Goal: Transaction & Acquisition: Obtain resource

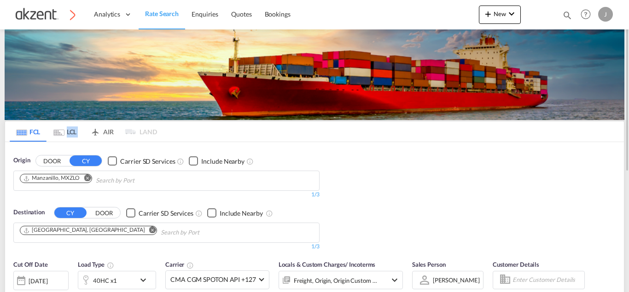
drag, startPoint x: 126, startPoint y: 133, endPoint x: 105, endPoint y: 134, distance: 21.2
click at [105, 134] on md-pagination-wrapper "FCL LCL AIR LAND" at bounding box center [83, 132] width 147 height 20
click at [105, 134] on md-tab-item "AIR" at bounding box center [101, 132] width 37 height 20
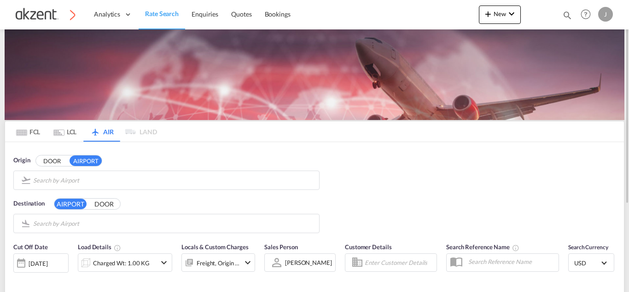
click at [264, 181] on input "Search by Airport" at bounding box center [173, 181] width 281 height 14
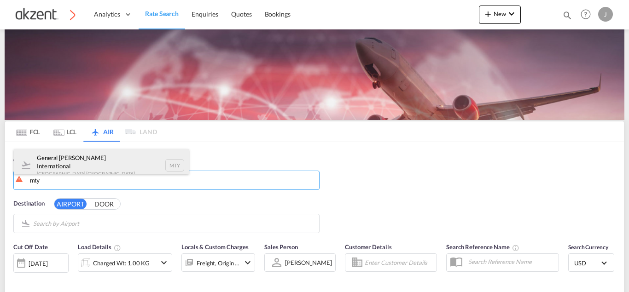
click at [174, 163] on div "General [PERSON_NAME] International [GEOGRAPHIC_DATA] , [GEOGRAPHIC_DATA] MTY" at bounding box center [101, 165] width 175 height 33
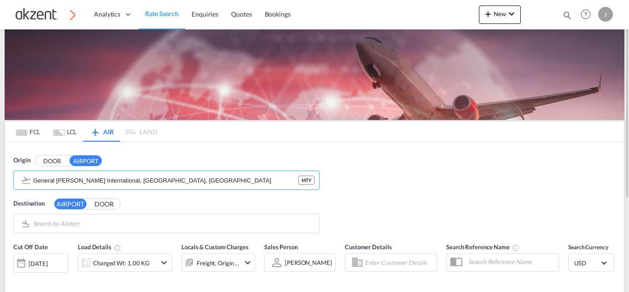
type input "p"
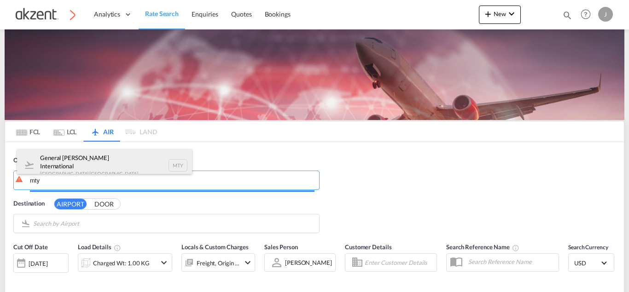
click at [180, 163] on div "General [PERSON_NAME] International [GEOGRAPHIC_DATA] , [GEOGRAPHIC_DATA] MTY" at bounding box center [104, 165] width 175 height 33
type input "General [PERSON_NAME] International, [GEOGRAPHIC_DATA], [GEOGRAPHIC_DATA]"
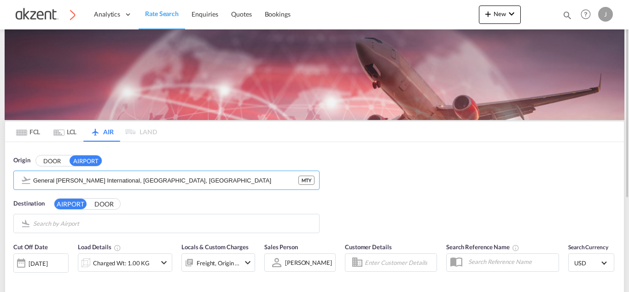
click at [83, 227] on input "Search by Airport" at bounding box center [173, 224] width 281 height 14
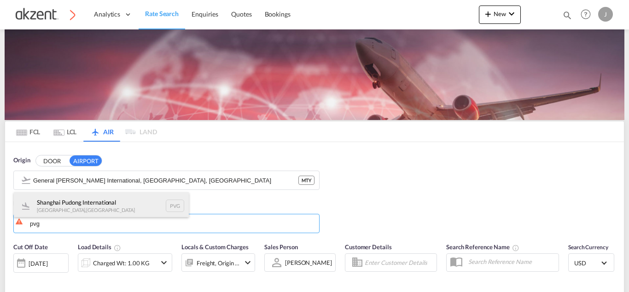
click at [178, 209] on div "Shanghai Pudong International [GEOGRAPHIC_DATA] , [GEOGRAPHIC_DATA] PVG" at bounding box center [101, 206] width 175 height 28
type input "Shanghai Pudong International, [GEOGRAPHIC_DATA], PVG"
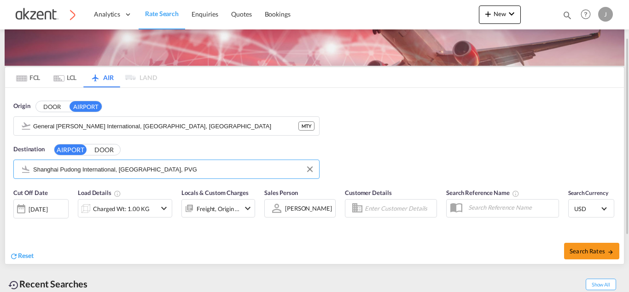
scroll to position [55, 0]
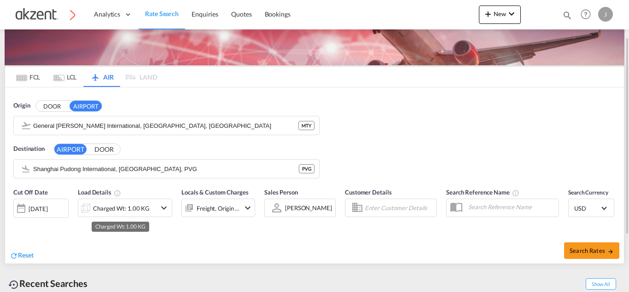
click at [125, 206] on div "Charged Wt: 1.00 KG" at bounding box center [121, 208] width 57 height 13
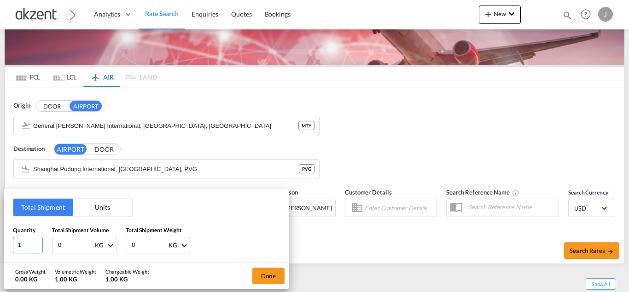
click at [28, 242] on input "1" at bounding box center [28, 245] width 30 height 17
type input "40"
click at [102, 216] on button "Units" at bounding box center [102, 207] width 59 height 17
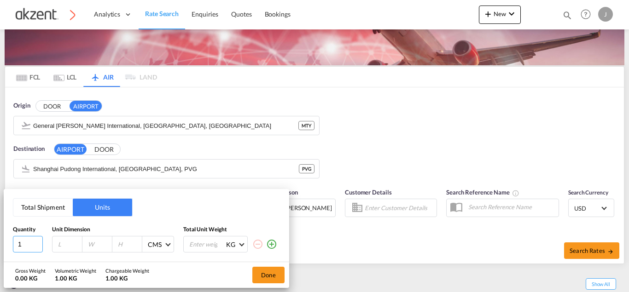
click at [24, 243] on input "1" at bounding box center [28, 244] width 30 height 17
type input "40"
click at [54, 207] on button "Total Shipment" at bounding box center [42, 207] width 59 height 17
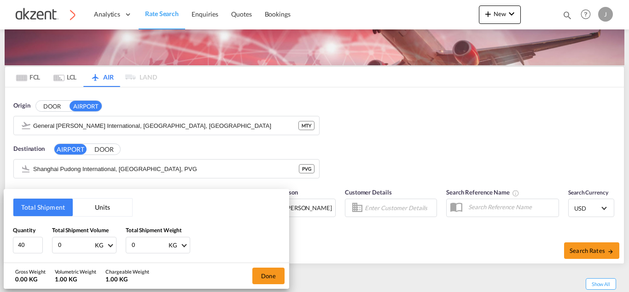
click at [70, 247] on input "0" at bounding box center [75, 246] width 37 height 16
click at [139, 250] on input "0" at bounding box center [149, 246] width 37 height 16
type input "616.68"
click at [69, 247] on input "number" at bounding box center [75, 246] width 37 height 16
click at [104, 205] on button "Units" at bounding box center [102, 207] width 59 height 17
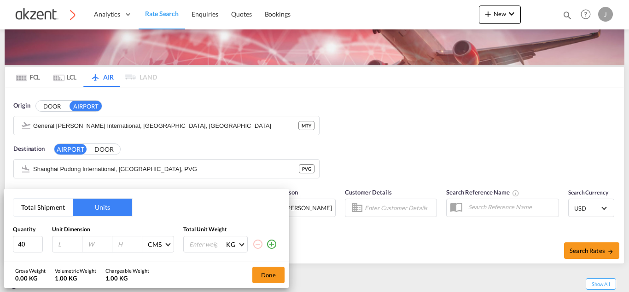
click at [49, 203] on button "Total Shipment" at bounding box center [42, 207] width 59 height 17
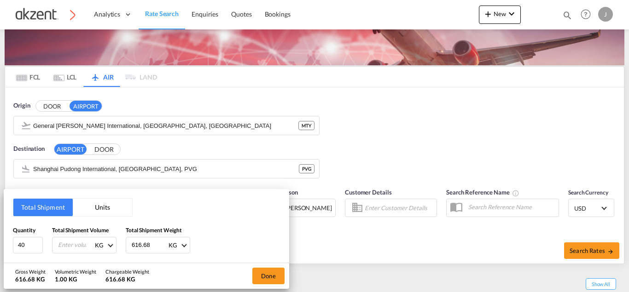
click at [110, 206] on button "Units" at bounding box center [102, 207] width 59 height 17
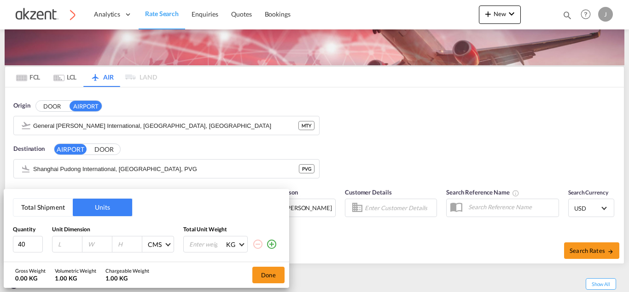
click at [192, 247] on input "number" at bounding box center [206, 245] width 37 height 16
type input "616"
click at [55, 207] on button "Total Shipment" at bounding box center [42, 207] width 59 height 17
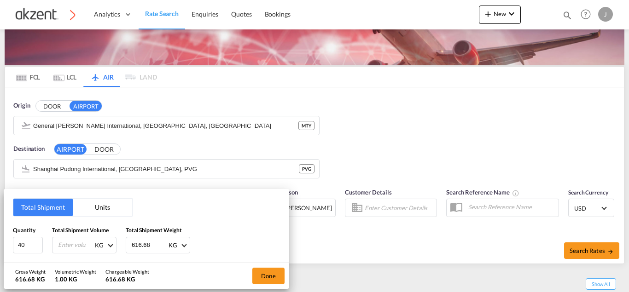
click at [101, 203] on button "Units" at bounding box center [102, 207] width 59 height 17
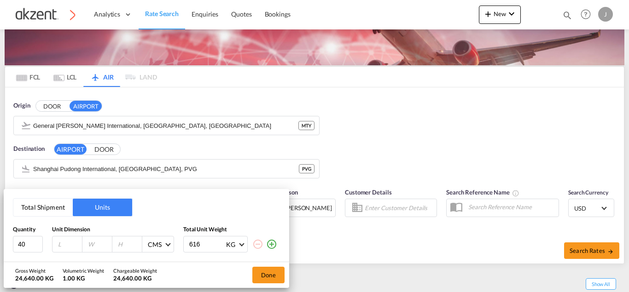
click at [199, 243] on input "616" at bounding box center [206, 245] width 37 height 16
type input "616.68"
click at [70, 244] on input "number" at bounding box center [69, 244] width 25 height 8
type input "64"
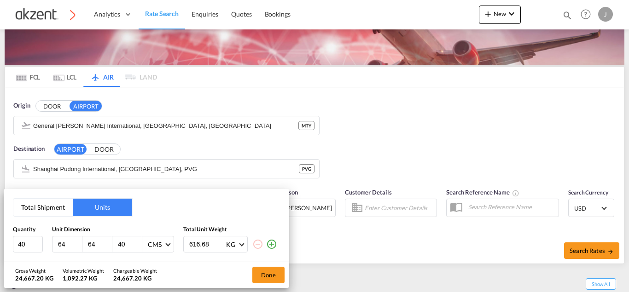
type input "40"
click at [264, 278] on button "Done" at bounding box center [268, 275] width 32 height 17
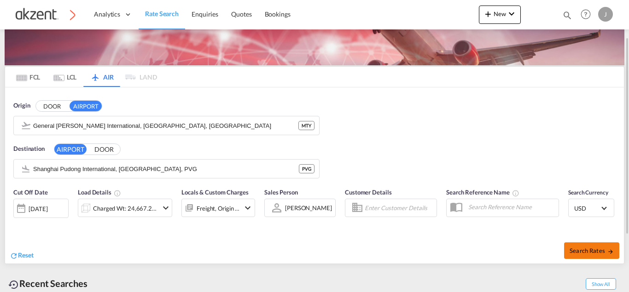
click at [591, 250] on span "Search Rates" at bounding box center [591, 250] width 44 height 7
type input "MTY to PVG / [DATE]"
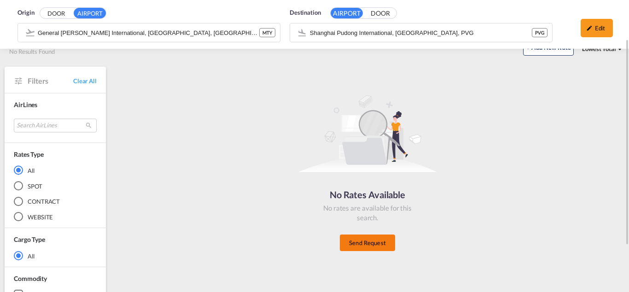
click at [367, 247] on button "Send Request" at bounding box center [367, 243] width 55 height 17
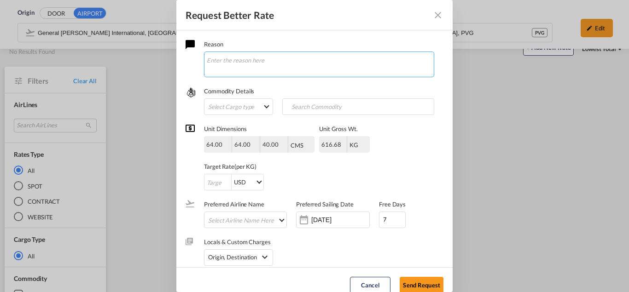
click at [257, 57] on textarea "Request Better Rate ..." at bounding box center [319, 65] width 230 height 26
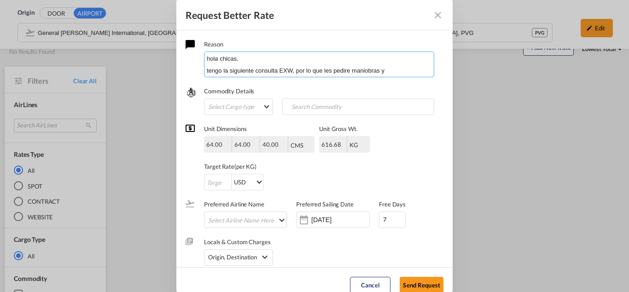
scroll to position [13, 0]
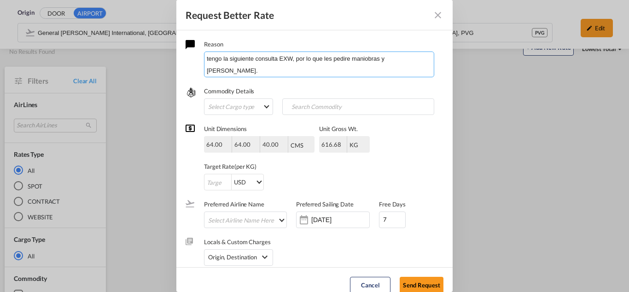
paste textarea "Destino: MTY total: 40 boxes/ 616.68kg/ 6.55cbm 64 X 64 X 40cm each, send the g…"
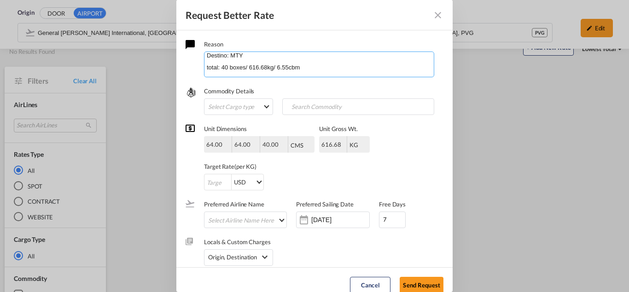
scroll to position [29, 0]
click at [227, 58] on textarea "hola chicas, tengo la siguiente consulta EXW, por lo que les pedire maniobras y…" at bounding box center [319, 65] width 230 height 26
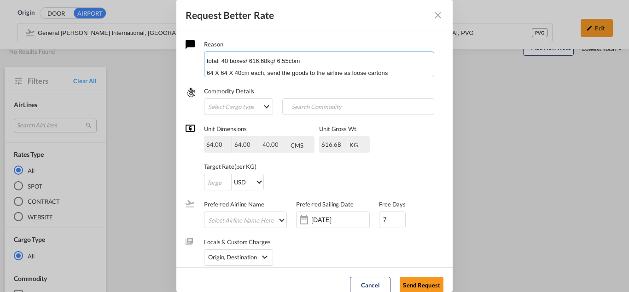
click at [418, 71] on textarea "hola chicas, tengo la siguiente consulta EXW, por lo que les pedire maniobras y…" at bounding box center [319, 65] width 230 height 26
click at [384, 77] on div "Request Better Rate ..." at bounding box center [319, 77] width 230 height 5
click at [241, 72] on textarea "hola chicas, tengo la siguiente consulta EXW, por lo que les pedire maniobras y…" at bounding box center [319, 65] width 230 height 26
click at [366, 74] on textarea "hola chicas, tengo la siguiente consulta EXW, por lo que les pedire maniobras y…" at bounding box center [319, 65] width 230 height 26
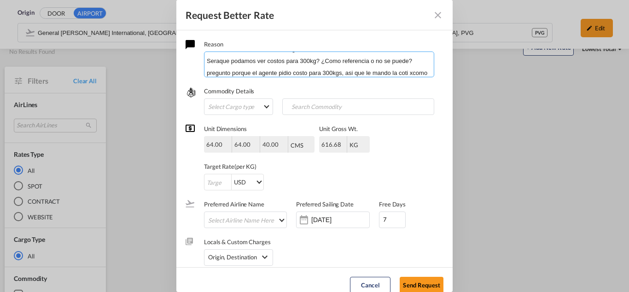
scroll to position [83, 0]
type textarea "hola chicas, tengo la siguiente consulta EXW, por lo que les pedire maniobras y…"
click at [252, 103] on md-select "Select Cargo type FAK GCR GDSM General Cargo Hazardous Cargo Ambient Foodstuff …" at bounding box center [238, 107] width 69 height 17
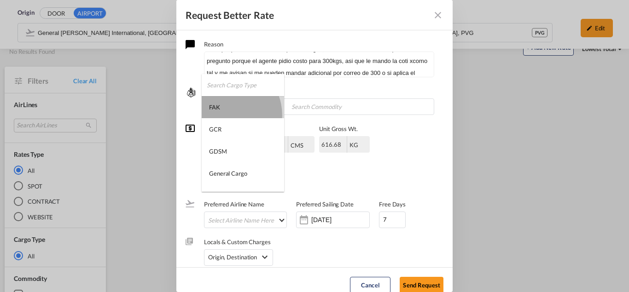
click at [226, 115] on md-option "FAK" at bounding box center [243, 107] width 82 height 22
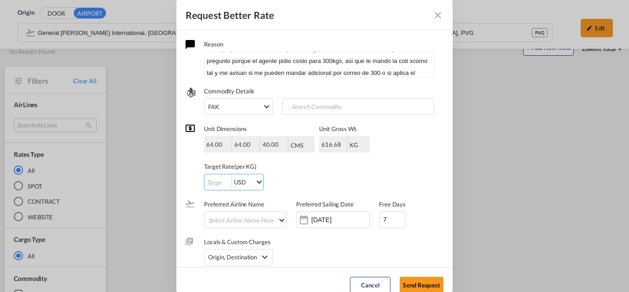
click at [213, 180] on input "Request Better Rate ..." at bounding box center [217, 182] width 27 height 17
type input "1"
click at [324, 224] on input "[DATE]" at bounding box center [340, 219] width 58 height 7
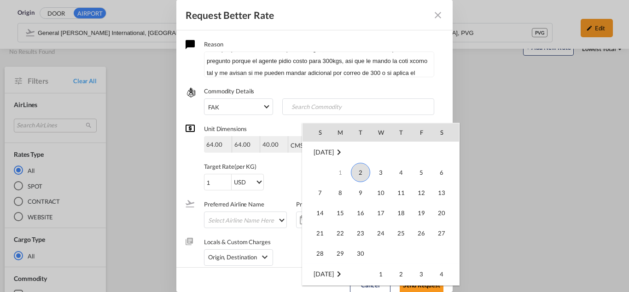
click at [358, 173] on span "2" at bounding box center [360, 172] width 19 height 19
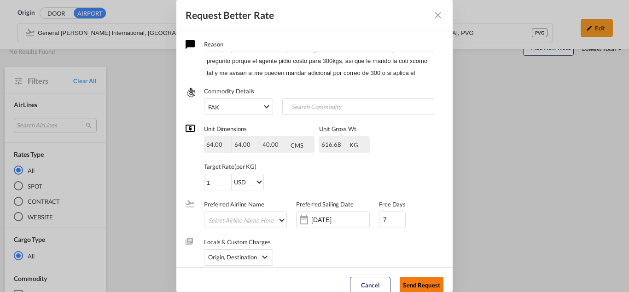
click at [421, 284] on button "Send Request" at bounding box center [422, 285] width 44 height 17
type input "[DATE]"
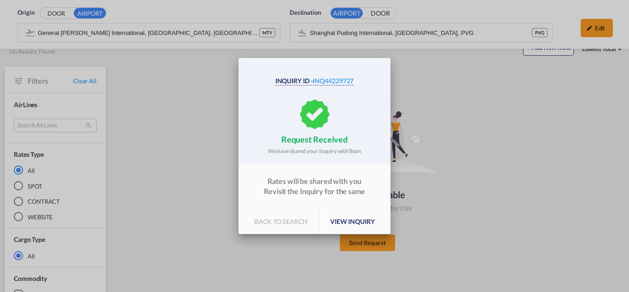
click at [350, 228] on p "view inquiry" at bounding box center [352, 222] width 67 height 26
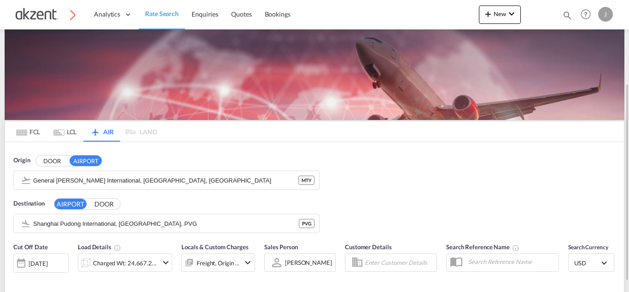
scroll to position [50, 0]
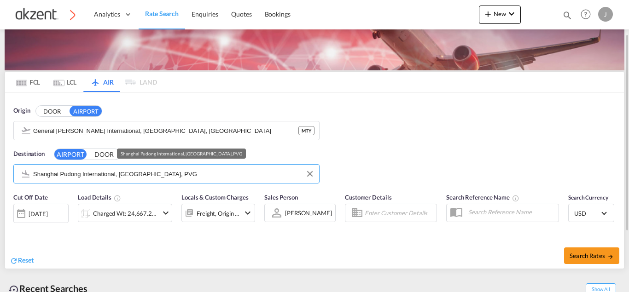
drag, startPoint x: 279, startPoint y: 174, endPoint x: 310, endPoint y: 175, distance: 30.9
click at [310, 175] on input "Shanghai Pudong International, [GEOGRAPHIC_DATA], PVG" at bounding box center [173, 174] width 281 height 14
click at [310, 175] on button "Clear Input" at bounding box center [310, 174] width 14 height 14
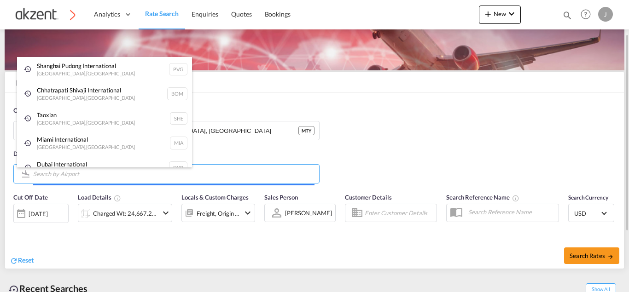
click at [105, 171] on input "Search by Airport" at bounding box center [173, 174] width 281 height 14
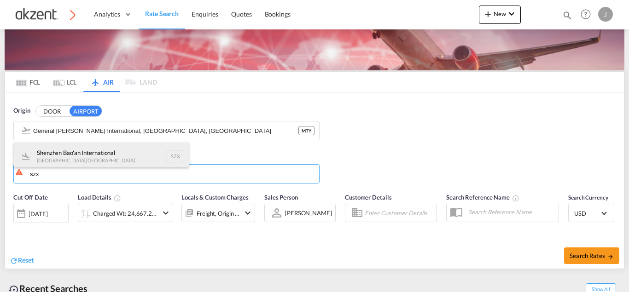
click at [178, 154] on div "Shenzhen Bao'an International Shenzhen , China SZX" at bounding box center [101, 157] width 175 height 28
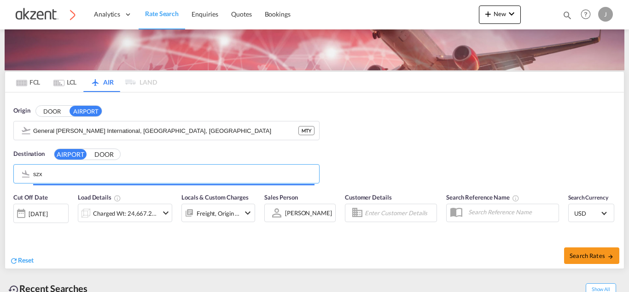
type input "Shenzhen Bao'an International, Shenzhen, SZX"
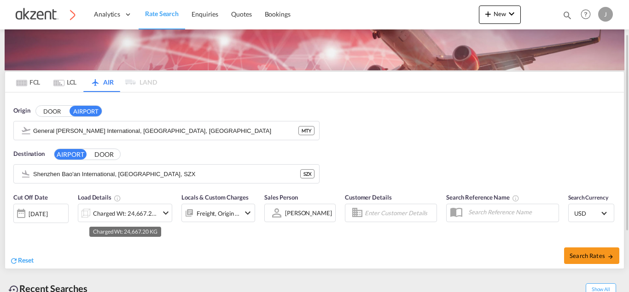
click at [128, 214] on div "Charged Wt: 24,667.20 KG" at bounding box center [125, 213] width 65 height 13
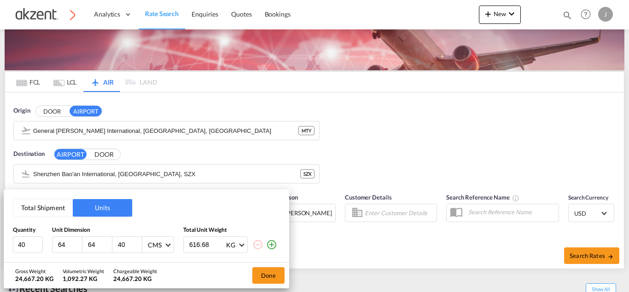
click at [97, 242] on input "64" at bounding box center [99, 245] width 25 height 8
type input "6"
type input "4"
click at [127, 245] on input "4" at bounding box center [129, 245] width 25 height 8
click at [66, 247] on input "64" at bounding box center [69, 245] width 25 height 8
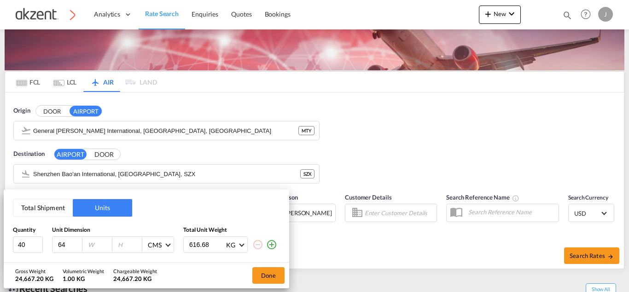
type input "6"
click at [26, 244] on input "40" at bounding box center [28, 245] width 30 height 17
type input "4"
click at [210, 244] on input "616.68" at bounding box center [206, 245] width 37 height 16
type input "6"
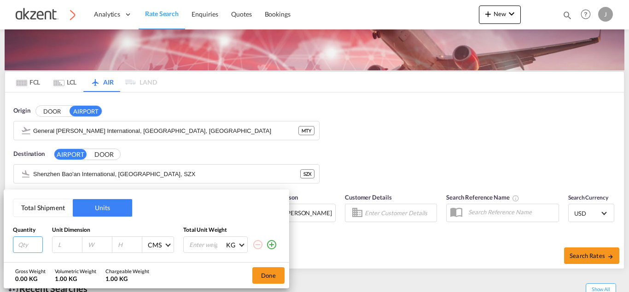
click at [25, 247] on input "number" at bounding box center [28, 245] width 30 height 17
type input "2"
click at [64, 240] on div at bounding box center [67, 245] width 30 height 16
click at [64, 243] on input "number" at bounding box center [69, 245] width 25 height 8
type input "75"
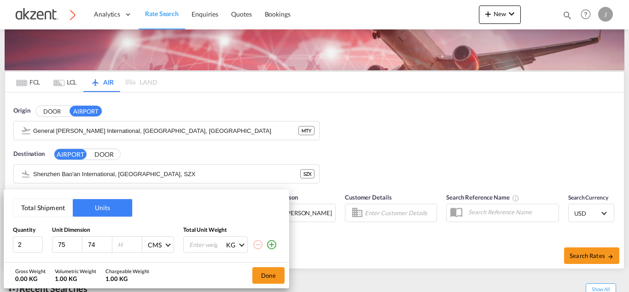
type input "74"
click at [125, 243] on input "number" at bounding box center [129, 245] width 25 height 8
type input "113"
click at [197, 243] on input "number" at bounding box center [206, 245] width 37 height 16
type input "225"
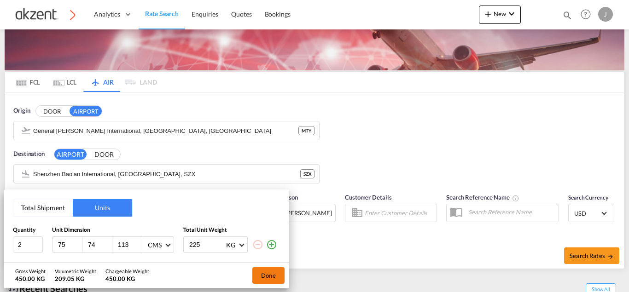
click at [270, 277] on button "Done" at bounding box center [268, 275] width 32 height 17
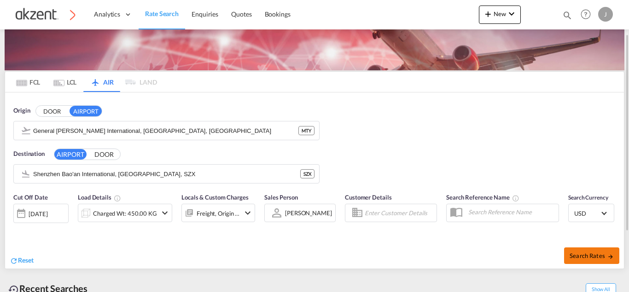
click at [595, 249] on button "Search Rates" at bounding box center [591, 256] width 55 height 17
type input "MTY to SZX / 2 Sep 2025"
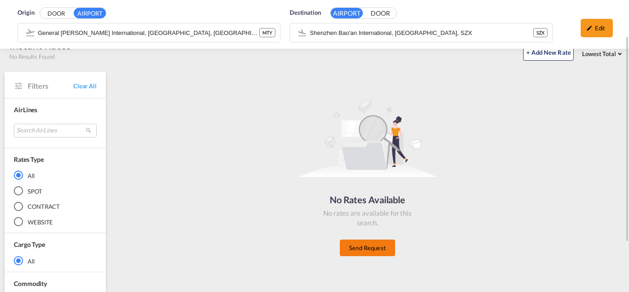
click at [366, 251] on button "Send Request" at bounding box center [367, 248] width 55 height 17
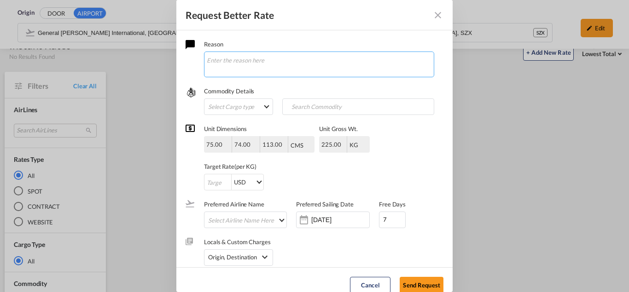
click at [259, 58] on textarea "Request Better Rate ..." at bounding box center [319, 65] width 230 height 26
paste textarea "POD:SZX Volume and GW: Commodity name: General cargo"
click at [273, 74] on textarea "Hola, chicas me pueden ayudar con ese exw. necesitare maniobras y aduana. POD:S…" at bounding box center [319, 65] width 230 height 26
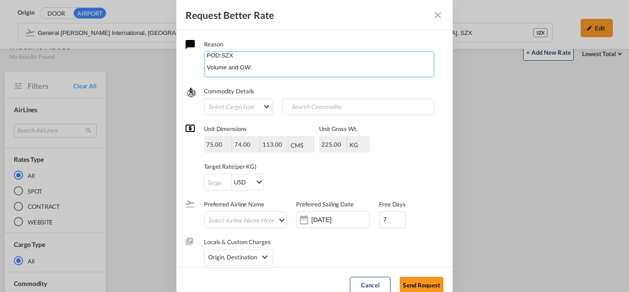
click at [269, 68] on textarea "Hola, chicas me pueden ayudar con ese exw. necesitare maniobras y aduana. POD:S…" at bounding box center [319, 65] width 230 height 26
type textarea "Hola, chicas me pueden ayudar con ese exw. necesitare maniobras y aduana. POD:S…"
click at [254, 109] on md-select "Select Cargo type FAK GCR GDSM General Cargo Hazardous Cargo Ambient Foodstuff …" at bounding box center [238, 107] width 69 height 17
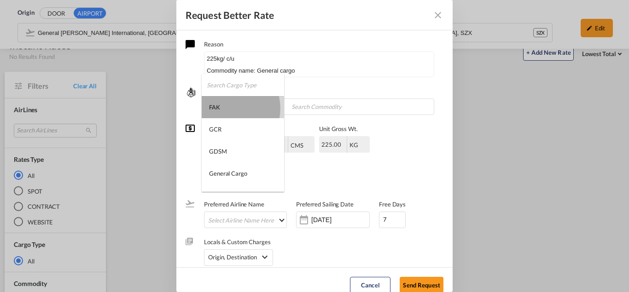
click at [227, 109] on md-option "FAK" at bounding box center [243, 107] width 82 height 22
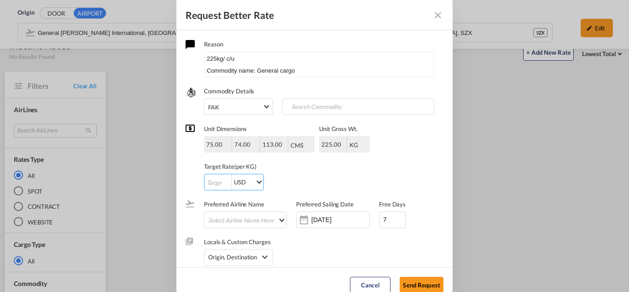
click at [210, 178] on input "Request Better Rate ..." at bounding box center [217, 182] width 27 height 17
type input "1"
click at [326, 224] on div "[DATE]" at bounding box center [340, 219] width 58 height 9
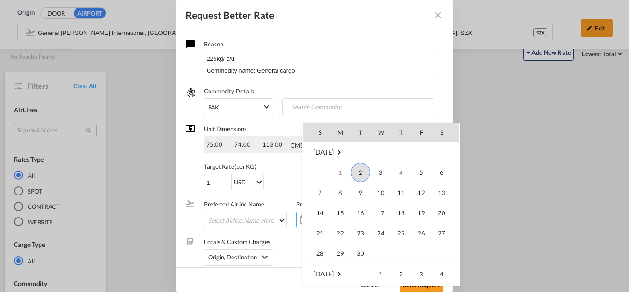
click at [362, 173] on span "2" at bounding box center [360, 172] width 19 height 19
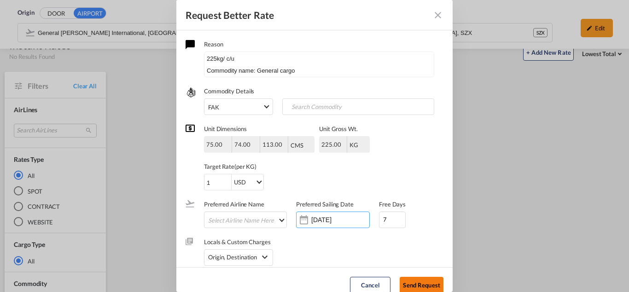
click at [423, 280] on button "Send Request" at bounding box center [422, 285] width 44 height 17
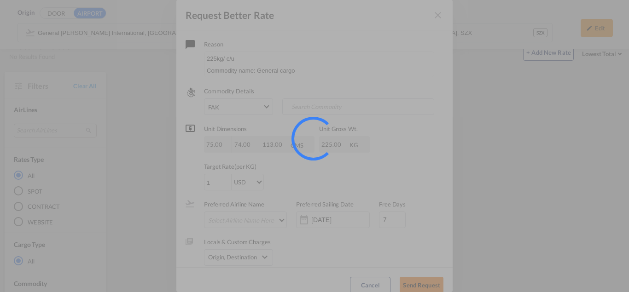
type input "[DATE]"
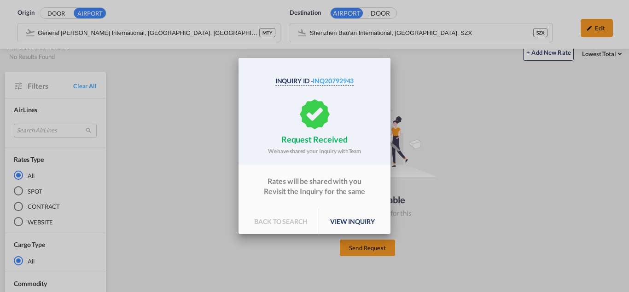
drag, startPoint x: 362, startPoint y: 223, endPoint x: 342, endPoint y: 314, distance: 92.9
click at [342, 235] on md-dialog-content "Inquiry Id - INQ20792943 request received We have shared your Inquiry with Team…" at bounding box center [314, 146] width 152 height 177
click at [343, 221] on p "view inquiry" at bounding box center [352, 222] width 67 height 26
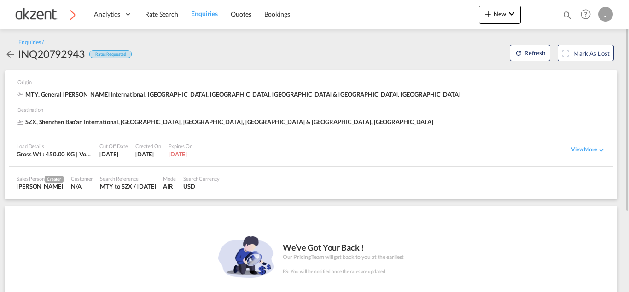
click at [209, 17] on span "Enquiries" at bounding box center [204, 14] width 27 height 8
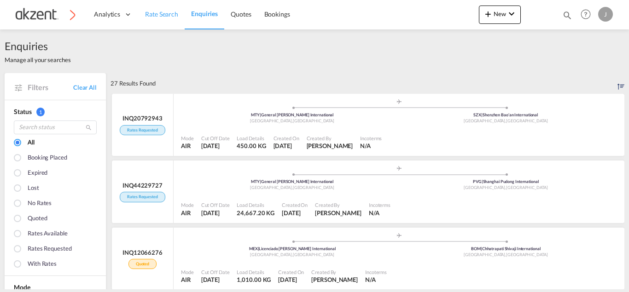
click at [170, 14] on span "Rate Search" at bounding box center [161, 14] width 33 height 8
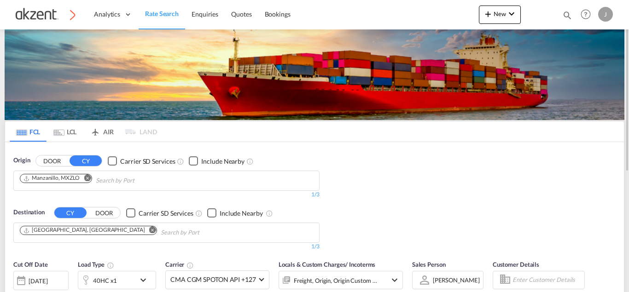
click at [104, 129] on md-tab-item "AIR" at bounding box center [101, 132] width 37 height 20
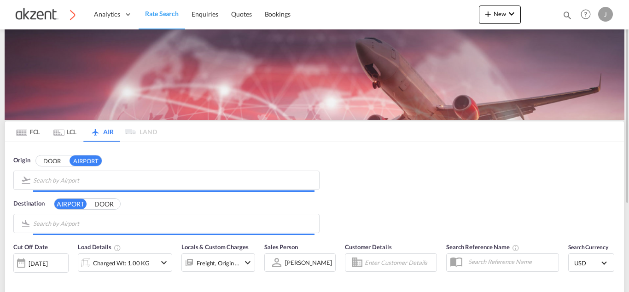
type input "General [PERSON_NAME] International, [GEOGRAPHIC_DATA], [GEOGRAPHIC_DATA]"
type input "Shenzhen Bao'an International, Shenzhen, SZX"
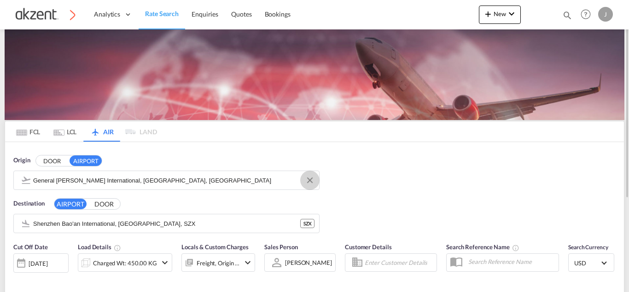
click at [311, 184] on button "Clear Input" at bounding box center [310, 181] width 14 height 14
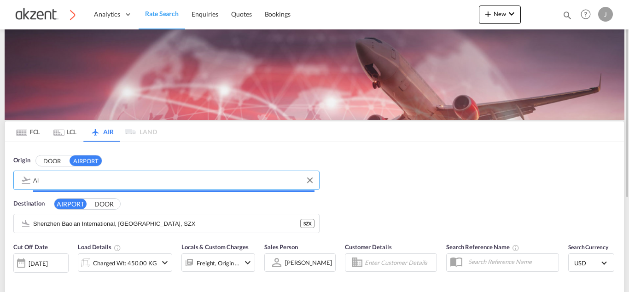
type input "A"
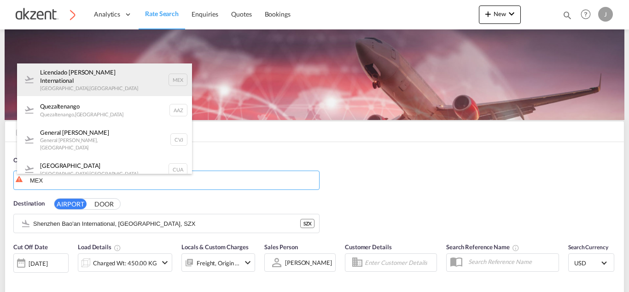
click at [117, 72] on div "Licenciado Benito Juarez International Mexico City , Mexico MEX" at bounding box center [104, 80] width 175 height 33
type input "Licenciado Benito Juarez International, Mexico City, MEX"
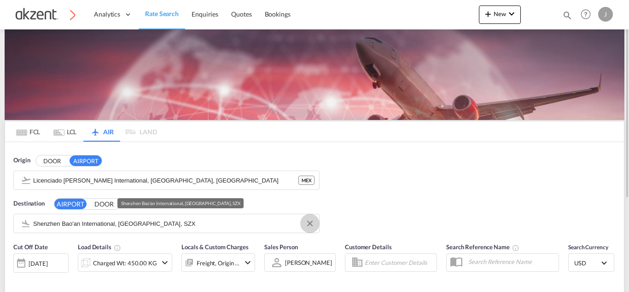
click at [309, 225] on button "Clear Input" at bounding box center [310, 224] width 14 height 14
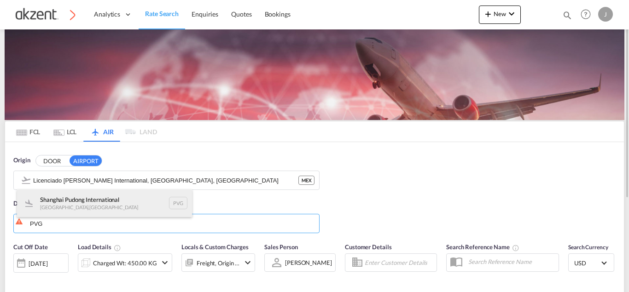
click at [178, 204] on div "Shanghai Pudong International [GEOGRAPHIC_DATA] , [GEOGRAPHIC_DATA] PVG" at bounding box center [104, 204] width 175 height 28
type input "Shanghai Pudong International, [GEOGRAPHIC_DATA], PVG"
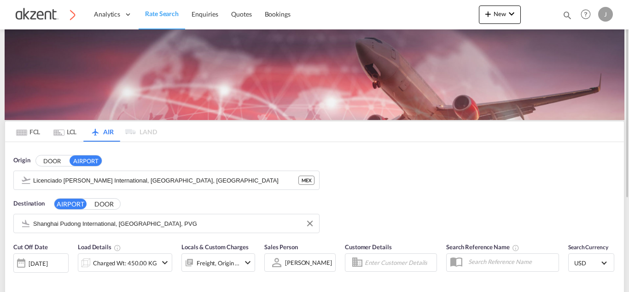
click at [374, 200] on div "Origin DOOR AIRPORT Licenciado Benito Juarez International, Mexico City, MEX ME…" at bounding box center [314, 190] width 619 height 96
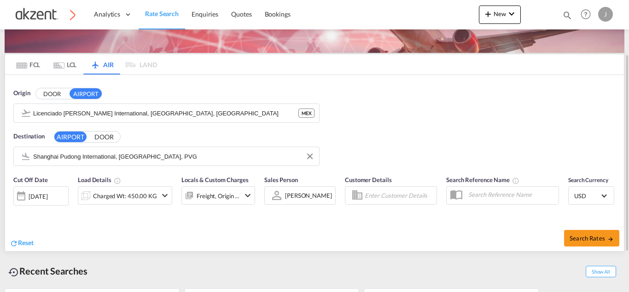
scroll to position [73, 0]
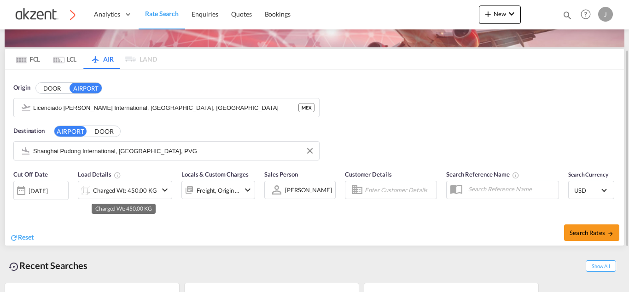
click at [122, 192] on div "Charged Wt: 450.00 KG" at bounding box center [125, 190] width 64 height 13
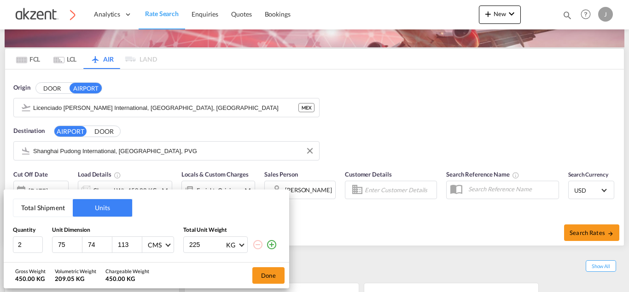
click at [69, 242] on input "75" at bounding box center [69, 245] width 25 height 8
type input "7"
click at [204, 244] on input "225" at bounding box center [206, 245] width 37 height 16
type input "2"
click at [24, 242] on input "2" at bounding box center [28, 245] width 30 height 17
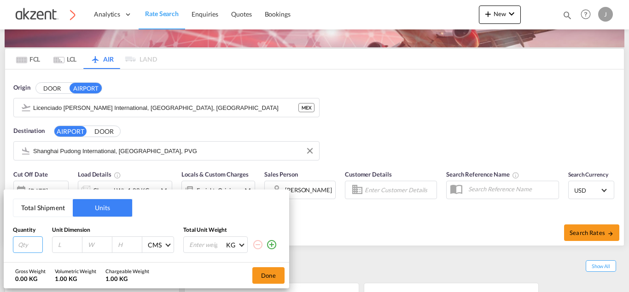
click at [21, 247] on input "number" at bounding box center [28, 245] width 30 height 17
type input "1"
click at [60, 243] on input "number" at bounding box center [69, 245] width 25 height 8
type input "200"
type input "100"
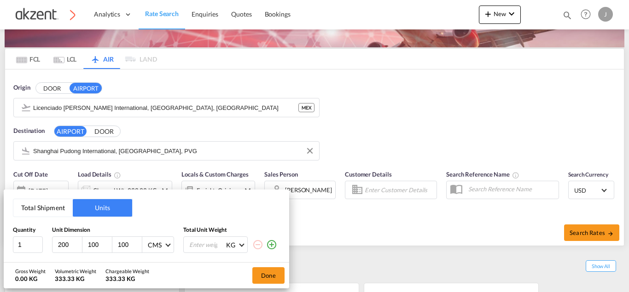
type input "100"
click at [203, 242] on input "number" at bounding box center [206, 245] width 37 height 16
type input "171.41"
click at [265, 277] on button "Done" at bounding box center [268, 275] width 32 height 17
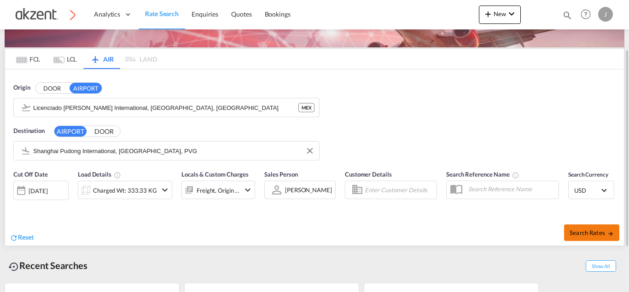
click at [586, 234] on span "Search Rates" at bounding box center [591, 232] width 44 height 7
type input "MEX to PVG / 2 Sep 2025"
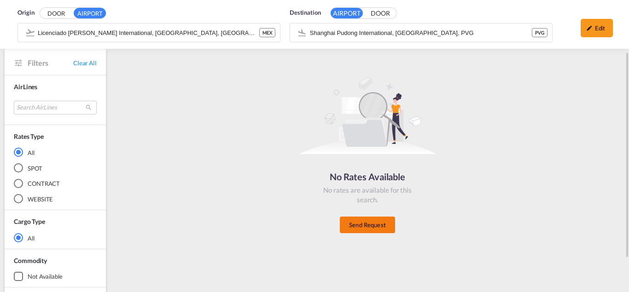
click at [367, 231] on button "Send Request" at bounding box center [367, 225] width 55 height 17
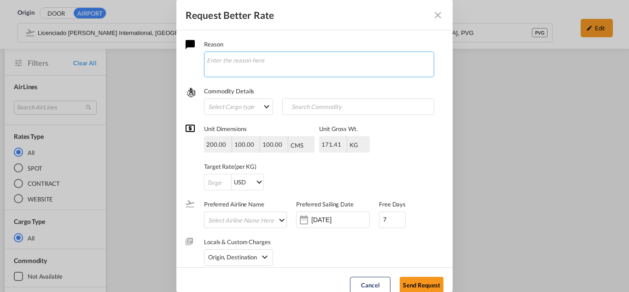
click at [267, 64] on textarea "Request Better Rate ..." at bounding box center [319, 65] width 230 height 26
paste textarea "ncoterms： EXW Airport of Departure： MEX Airport of Arrival： PVG No. of Packages…"
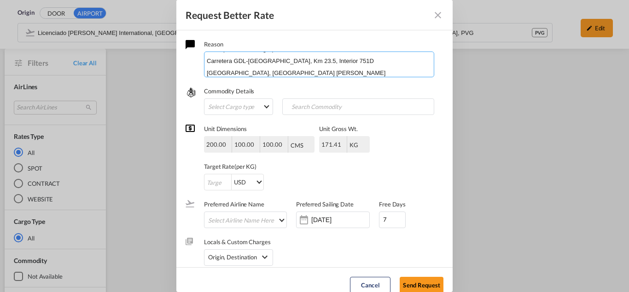
scroll to position [111, 0]
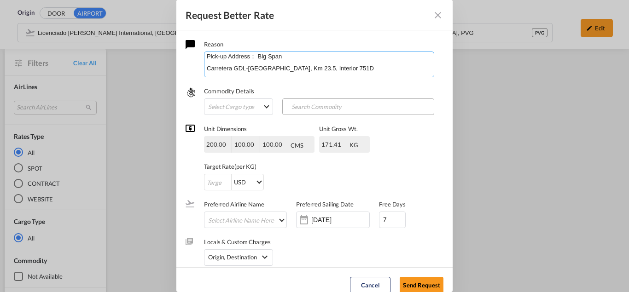
type textarea "Hola chicas, me ayudan con el EXW? necesitare maniobras y aduana. ncoterms： EXW…"
click at [311, 106] on input "Chips input." at bounding box center [329, 107] width 91 height 15
type input "fix"
click at [247, 103] on md-select "Select Cargo type FAK GCR GDSM General Cargo Hazardous Cargo Ambient Foodstuff …" at bounding box center [238, 107] width 69 height 17
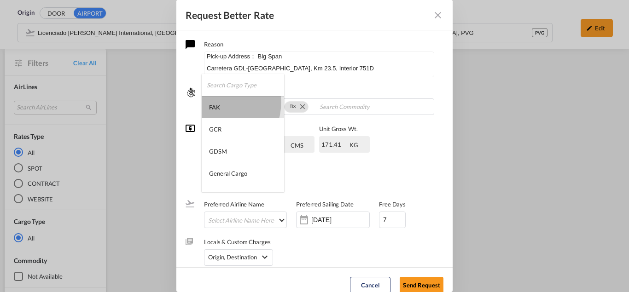
click at [219, 103] on md-option "FAK" at bounding box center [243, 107] width 82 height 22
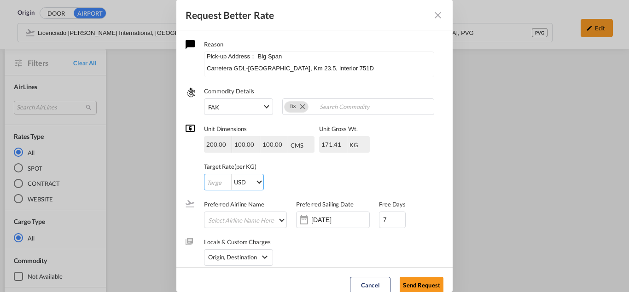
click at [210, 187] on input "Request Better Rate ..." at bounding box center [217, 182] width 27 height 17
type input "1"
click at [331, 221] on input "[DATE]" at bounding box center [340, 219] width 58 height 7
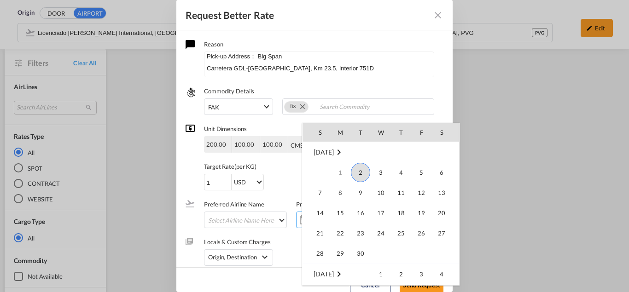
click at [362, 174] on span "2" at bounding box center [360, 172] width 19 height 19
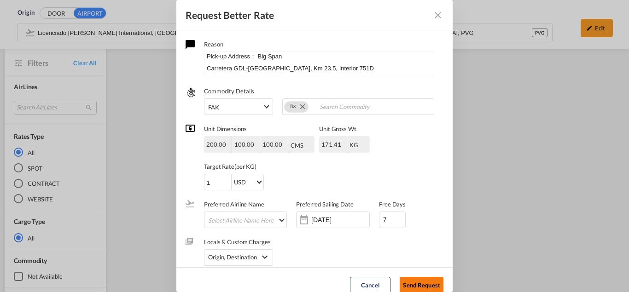
click at [418, 279] on button "Send Request" at bounding box center [422, 285] width 44 height 17
type input "[DATE]"
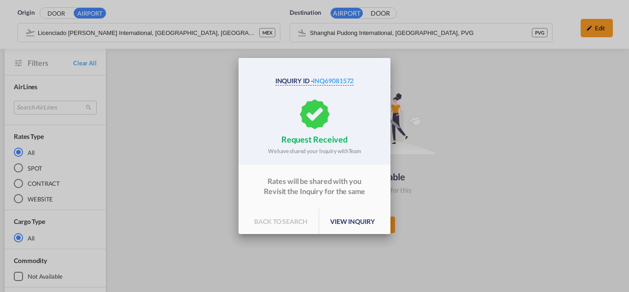
click at [337, 217] on p "view inquiry" at bounding box center [352, 222] width 67 height 26
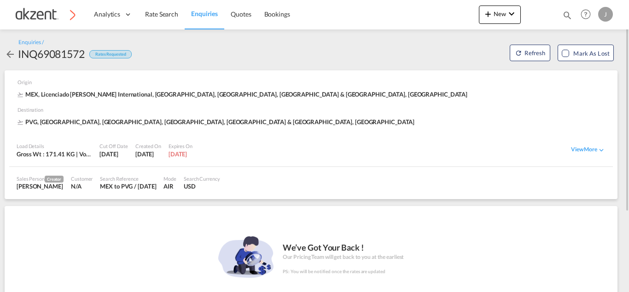
click at [204, 12] on span "Enquiries" at bounding box center [204, 14] width 27 height 8
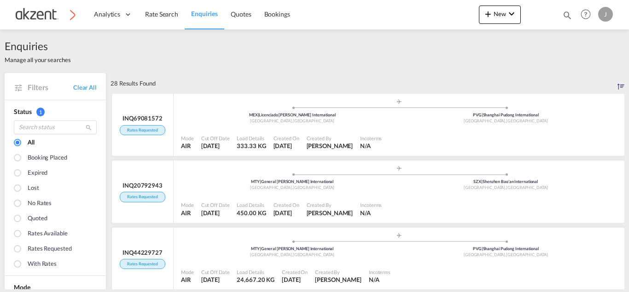
scroll to position [18, 0]
